Goal: Contribute content: Add original content to the website for others to see

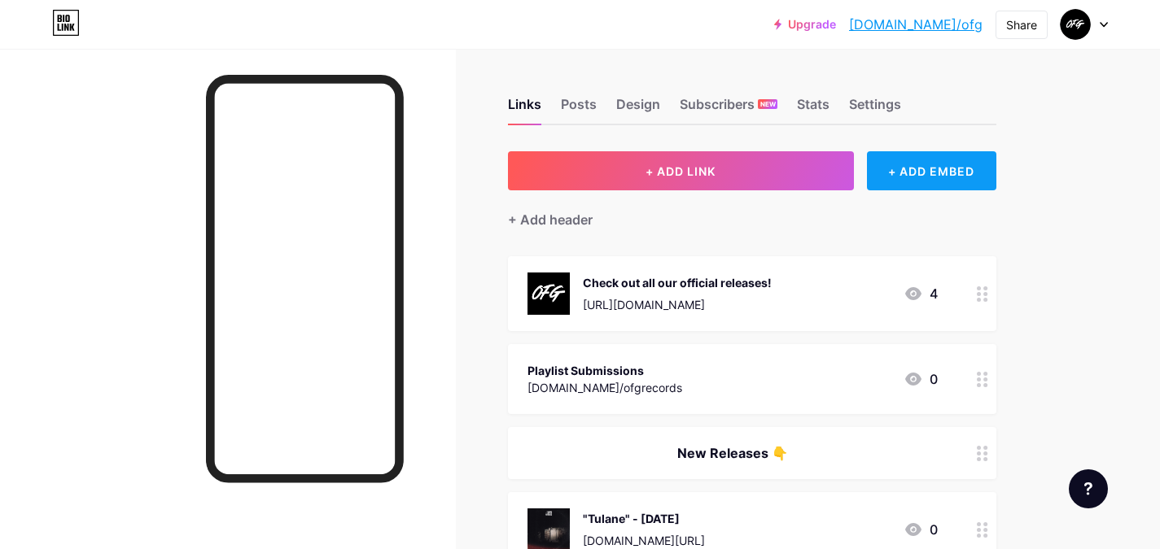
click at [926, 177] on div "+ ADD EMBED" at bounding box center [931, 170] width 129 height 39
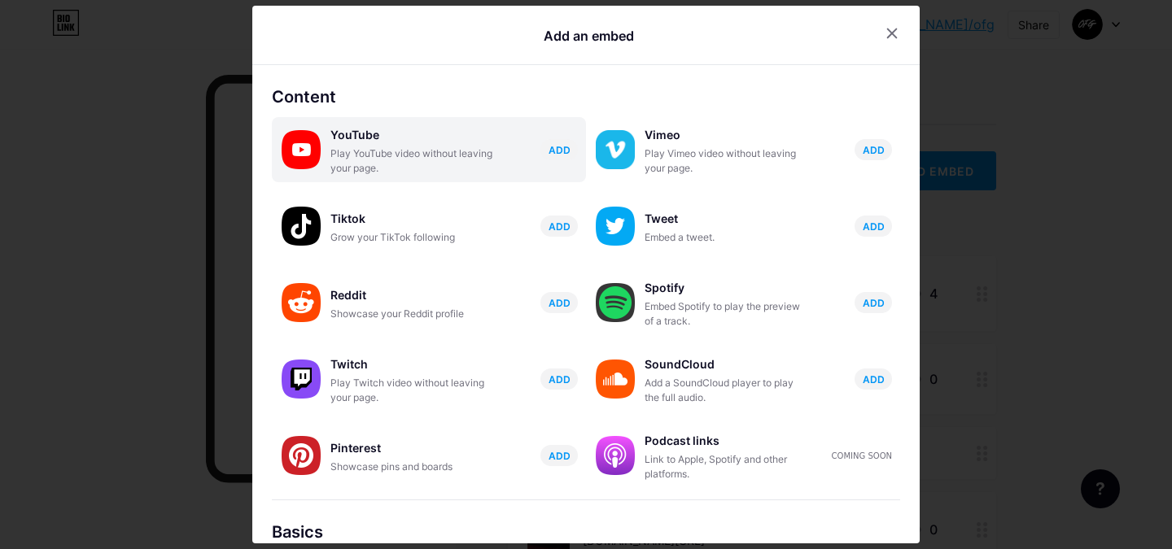
click at [497, 151] on div "YouTube Play YouTube video without leaving your page. ADD" at bounding box center [458, 150] width 256 height 52
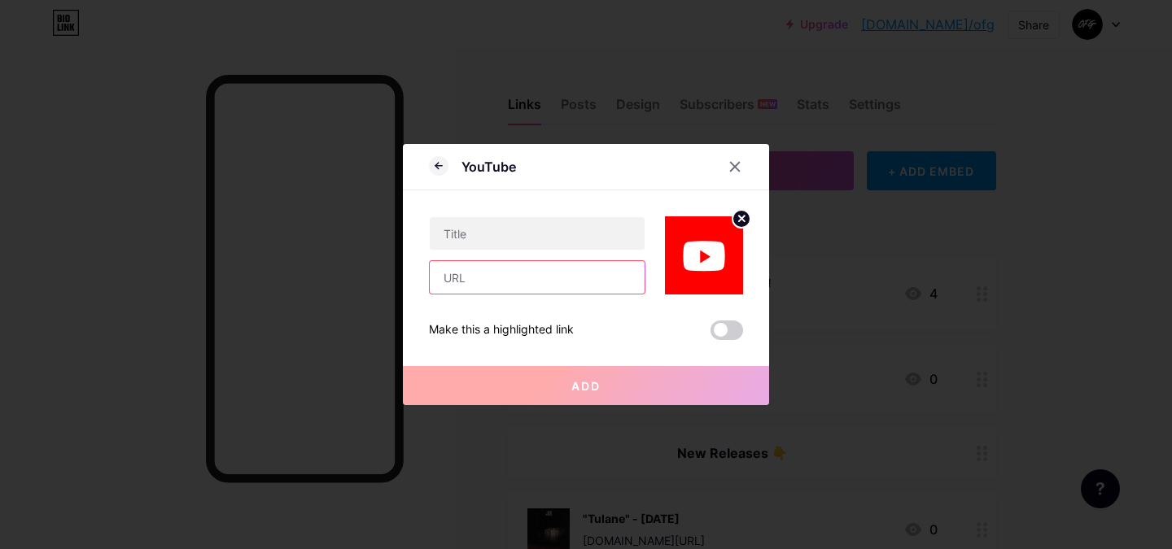
click at [499, 272] on input "text" at bounding box center [537, 277] width 215 height 33
paste input "[URL][DOMAIN_NAME]"
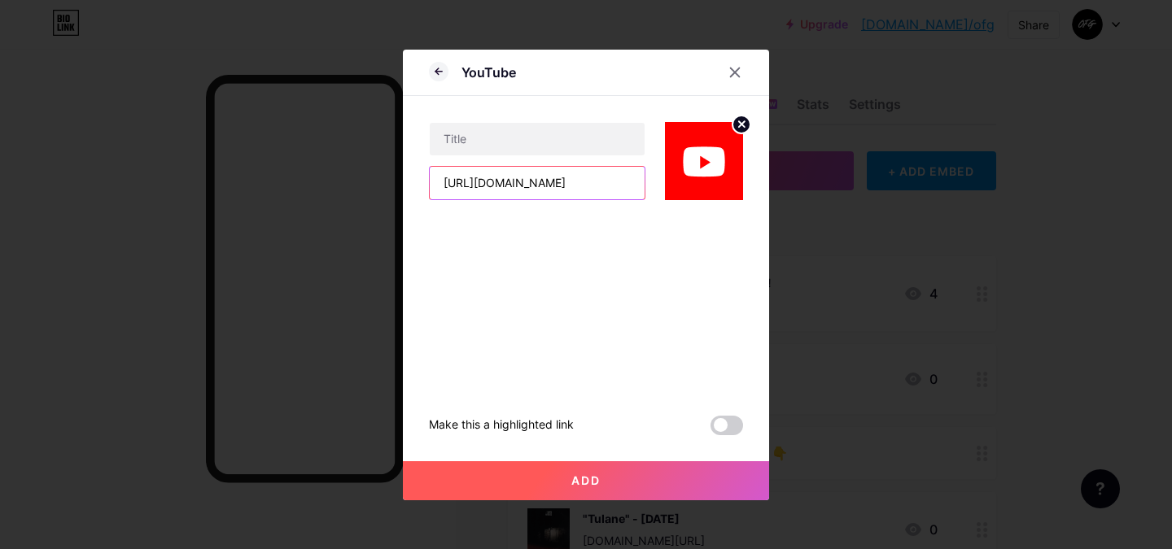
type input "[URL][DOMAIN_NAME]"
click at [738, 125] on circle at bounding box center [742, 125] width 18 height 18
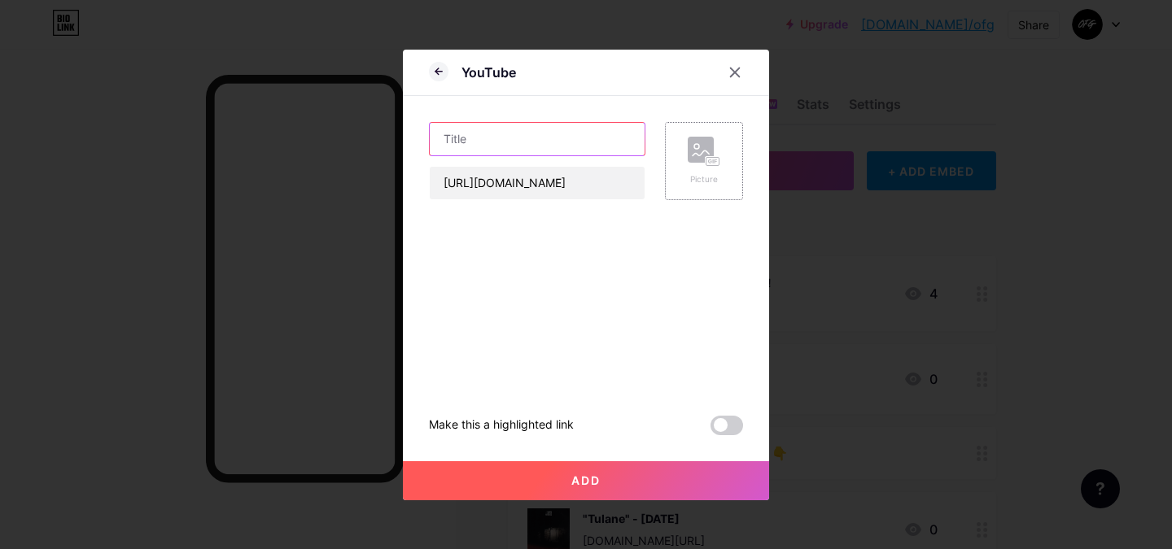
click at [491, 135] on input "text" at bounding box center [537, 139] width 215 height 33
type input ""Tulane" (Official Lyric Video)"
click at [572, 482] on span "Add" at bounding box center [585, 481] width 29 height 14
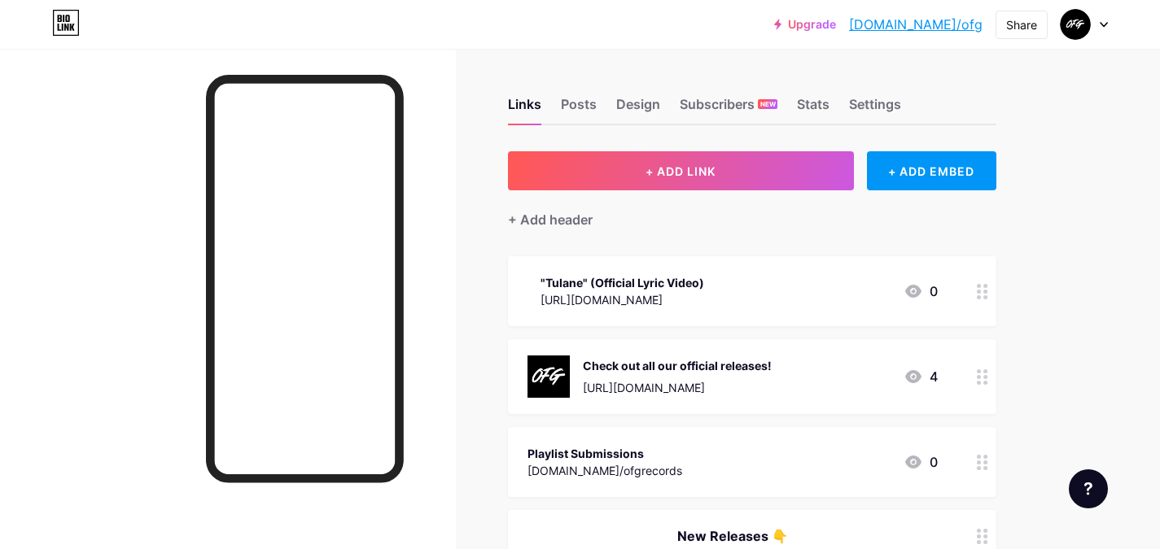
click at [695, 280] on div ""Tulane" (Official Lyric Video)" at bounding box center [623, 282] width 164 height 17
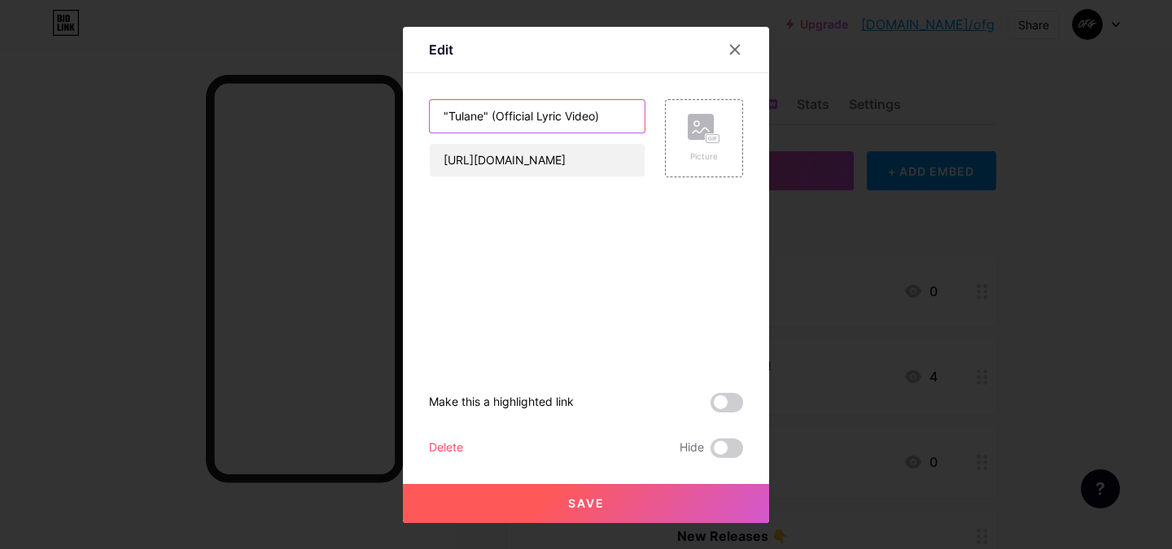
click at [443, 112] on input ""Tulane" (Official Lyric Video)" at bounding box center [537, 116] width 215 height 33
click at [475, 112] on input "Tulane" (Official Lyric Video)" at bounding box center [537, 116] width 215 height 33
type input "Tulane (Official Lyric Video)"
click at [645, 494] on button "Save" at bounding box center [586, 503] width 366 height 39
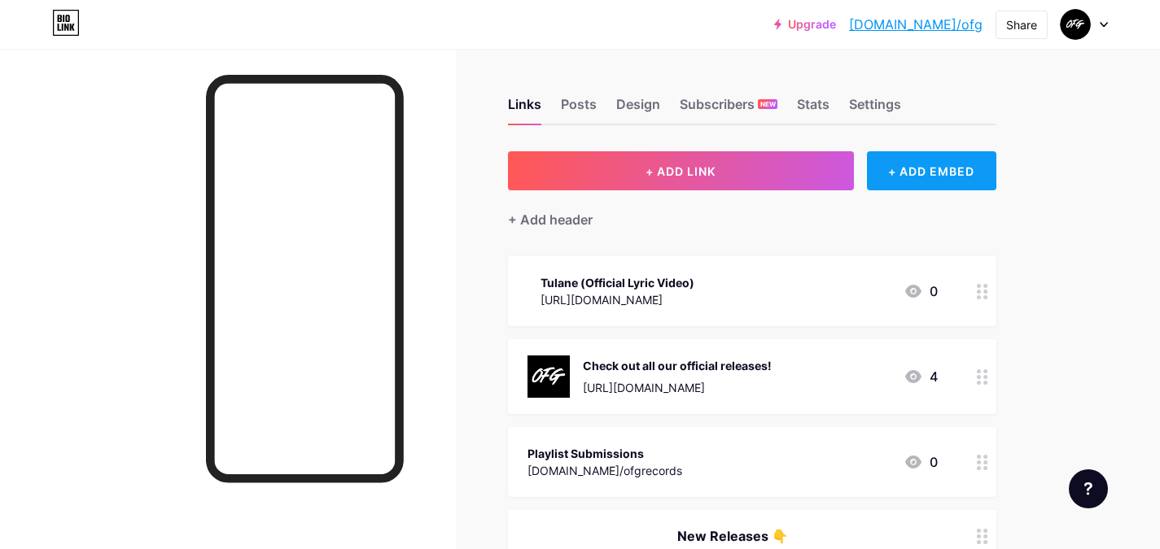
click at [921, 170] on div "+ ADD EMBED" at bounding box center [931, 170] width 129 height 39
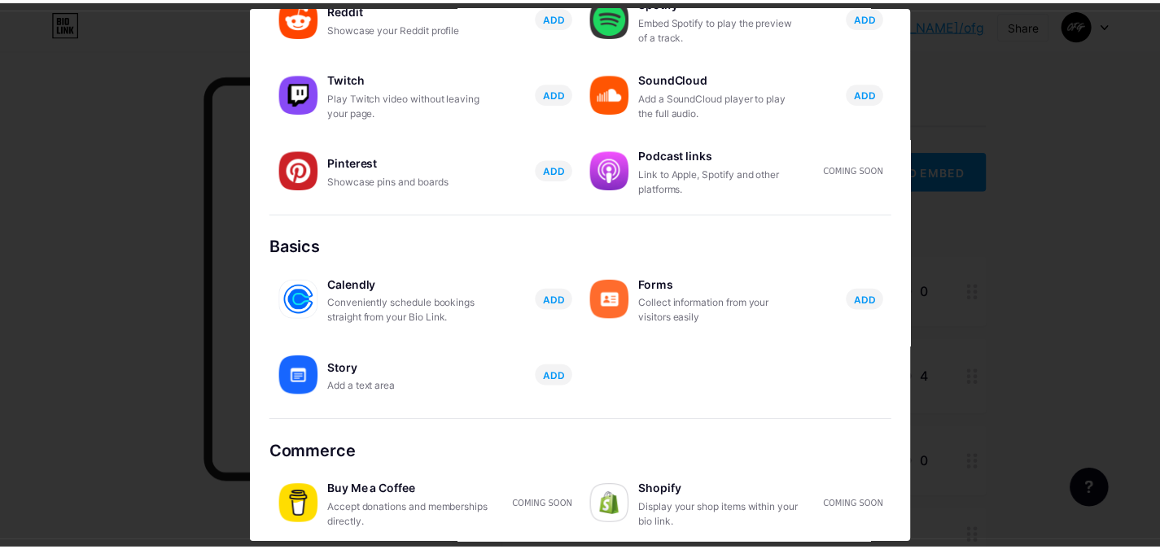
scroll to position [291, 0]
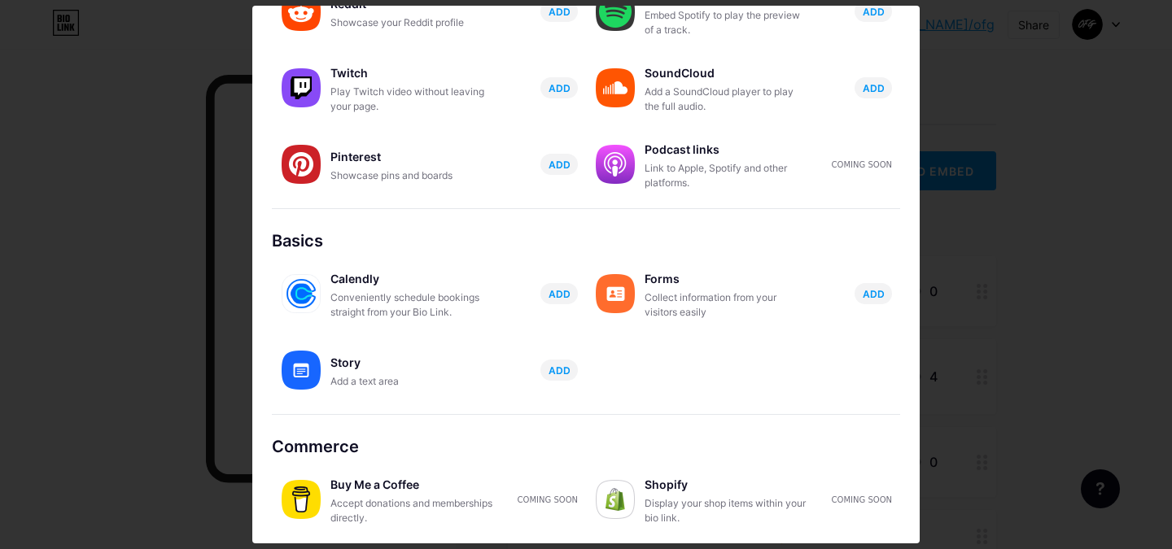
click at [1137, 161] on div at bounding box center [586, 274] width 1172 height 549
